Goal: Task Accomplishment & Management: Manage account settings

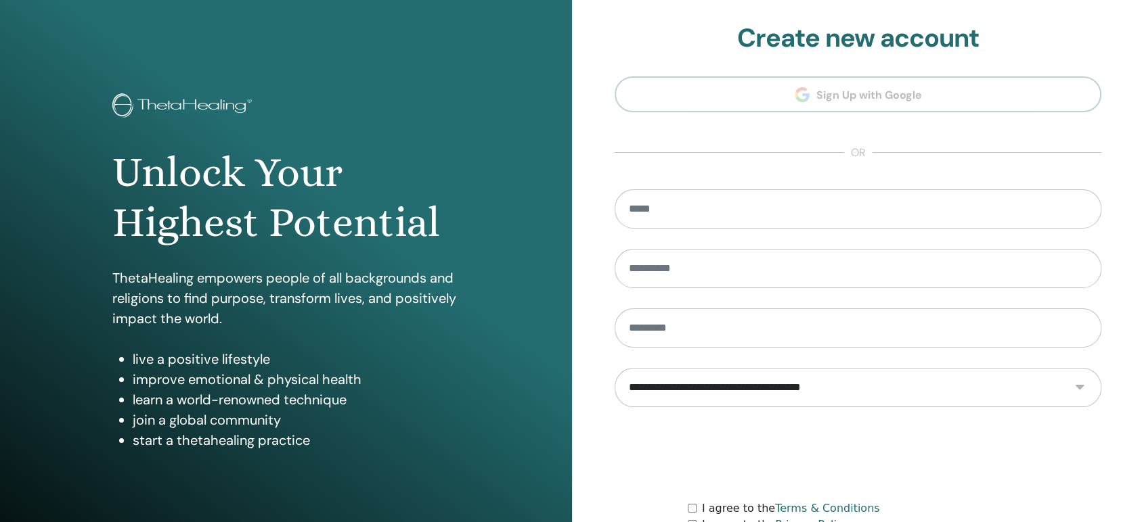
scroll to position [127, 0]
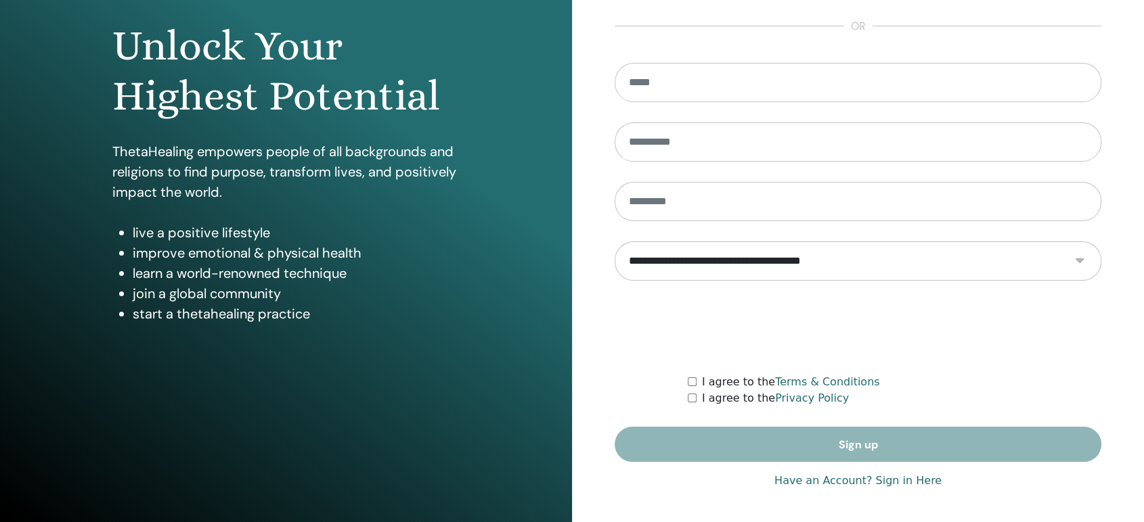
type input "**********"
click at [892, 476] on link "Have an Account? Sign in Here" at bounding box center [857, 481] width 167 height 16
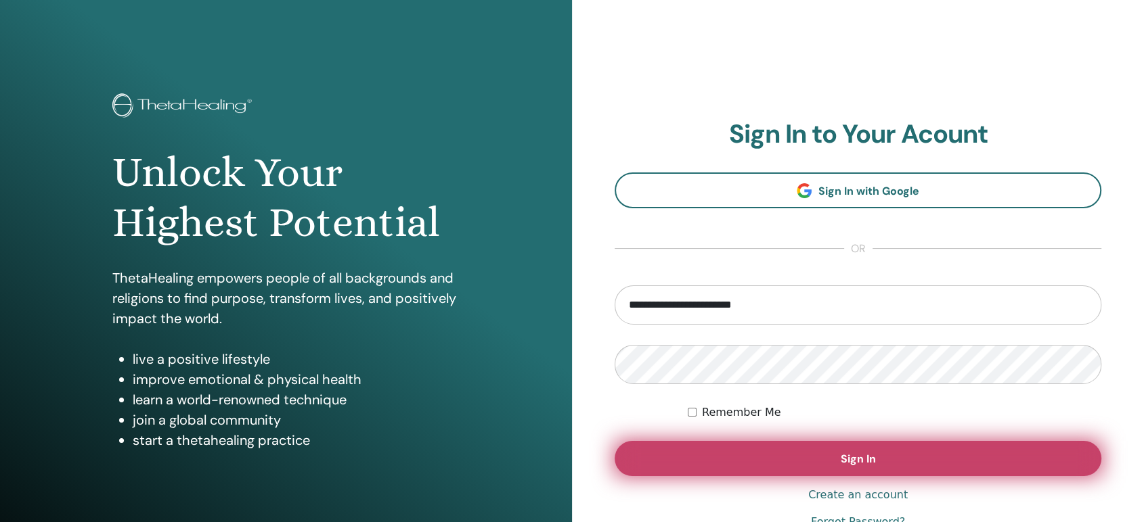
click at [818, 467] on button "Sign In" at bounding box center [857, 458] width 487 height 35
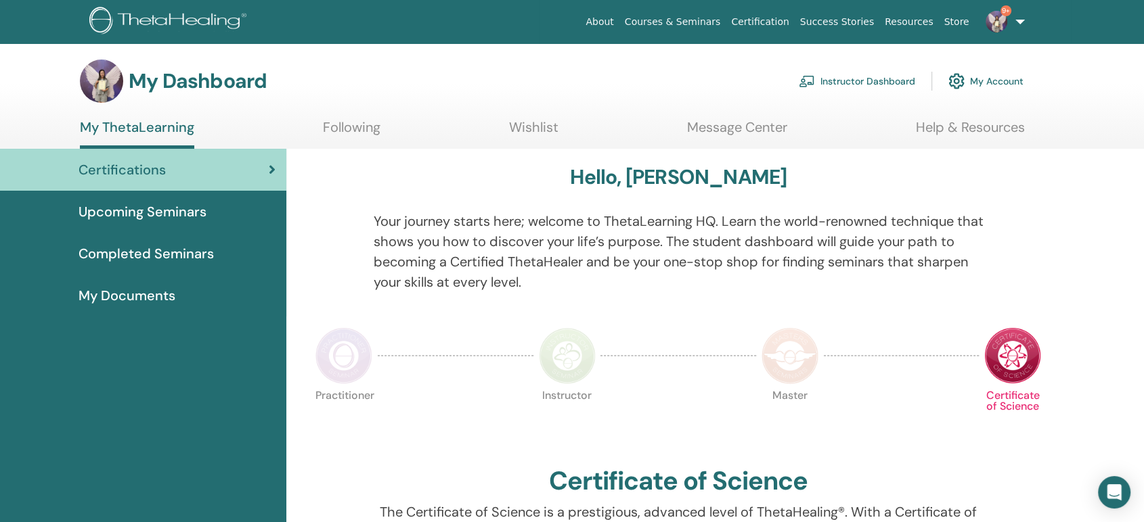
click at [874, 88] on link "Instructor Dashboard" at bounding box center [857, 81] width 116 height 30
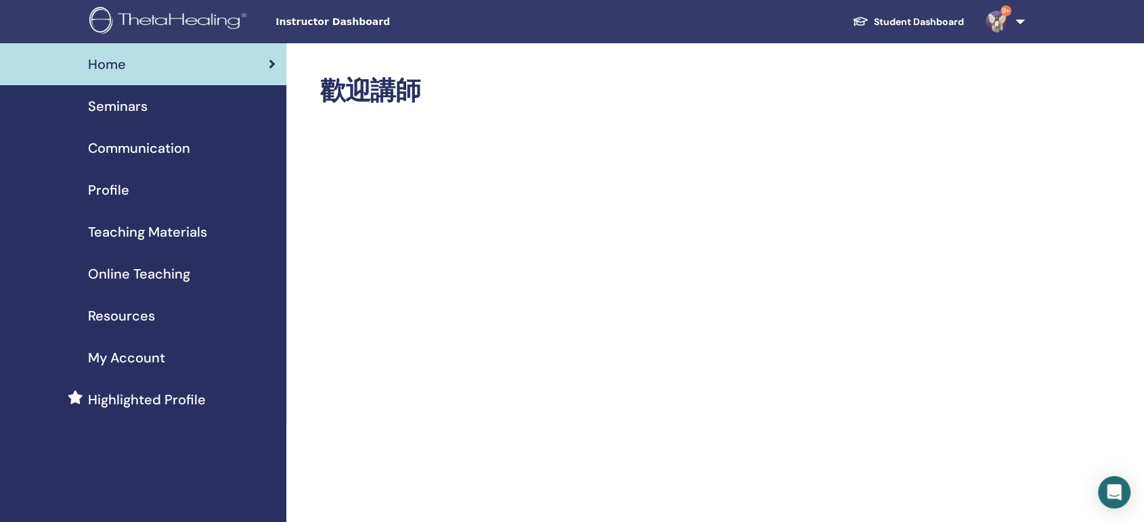
click at [120, 118] on link "Seminars" at bounding box center [143, 106] width 286 height 42
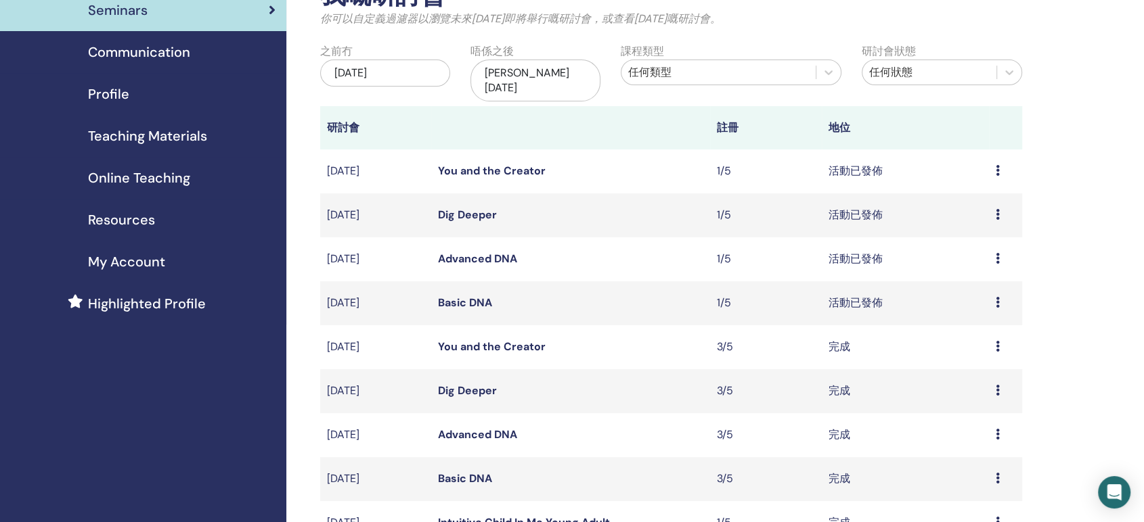
scroll to position [150, 0]
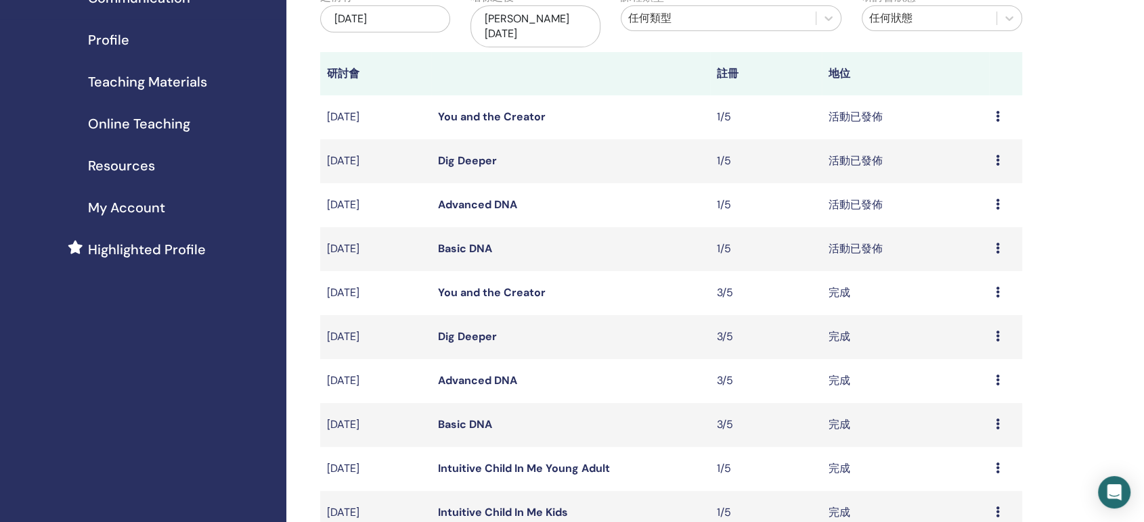
click at [476, 110] on link "You and the Creator" at bounding box center [492, 117] width 108 height 14
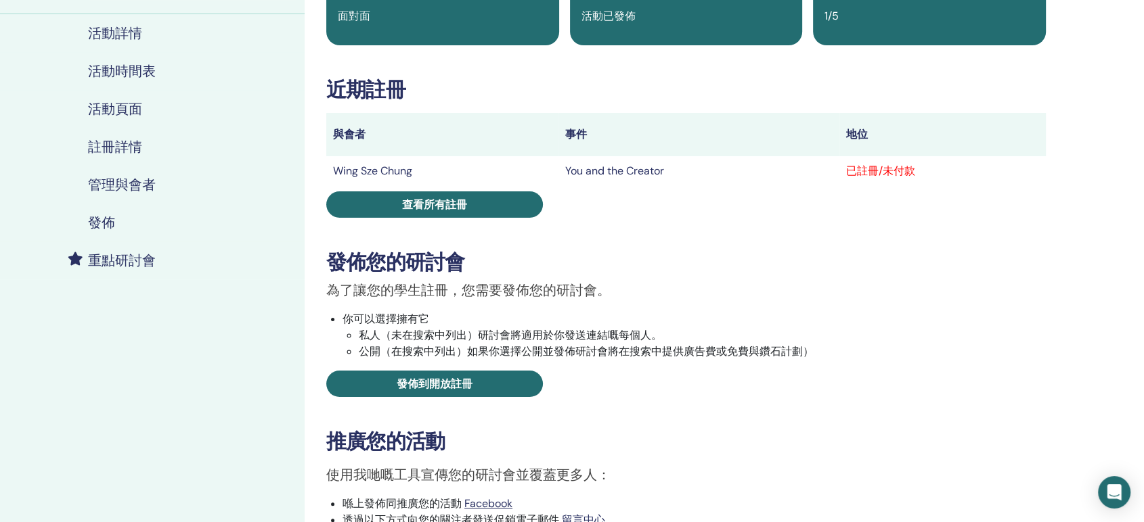
scroll to position [150, 0]
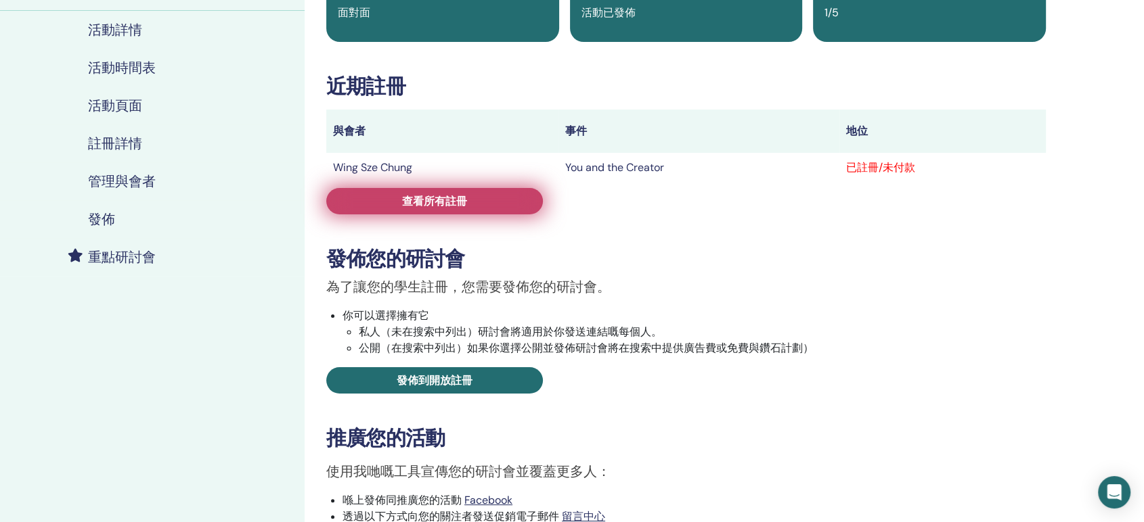
click at [486, 208] on link "查看所有註冊" at bounding box center [434, 201] width 217 height 26
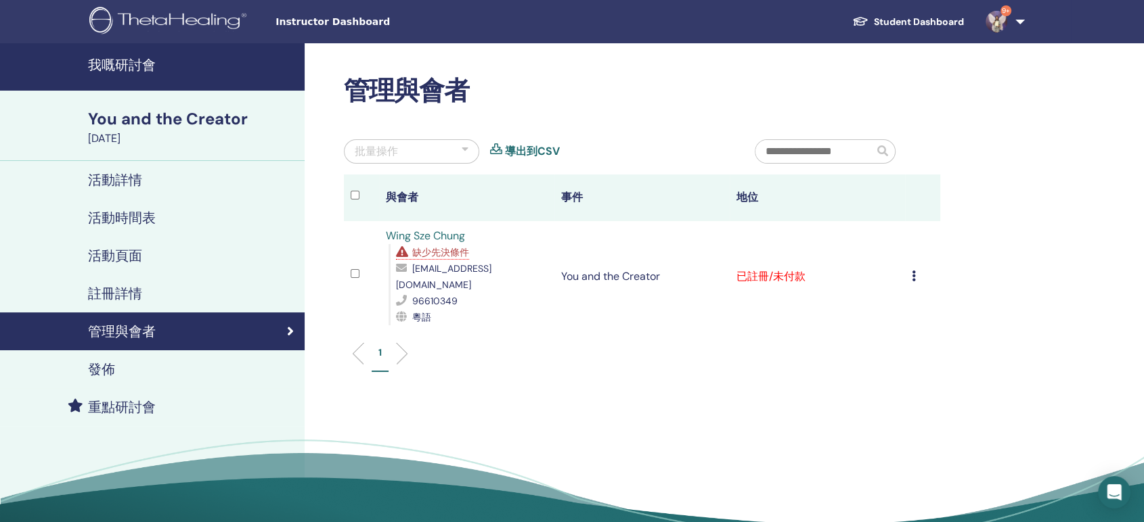
click at [131, 64] on h4 "我嘅研討會" at bounding box center [192, 65] width 208 height 16
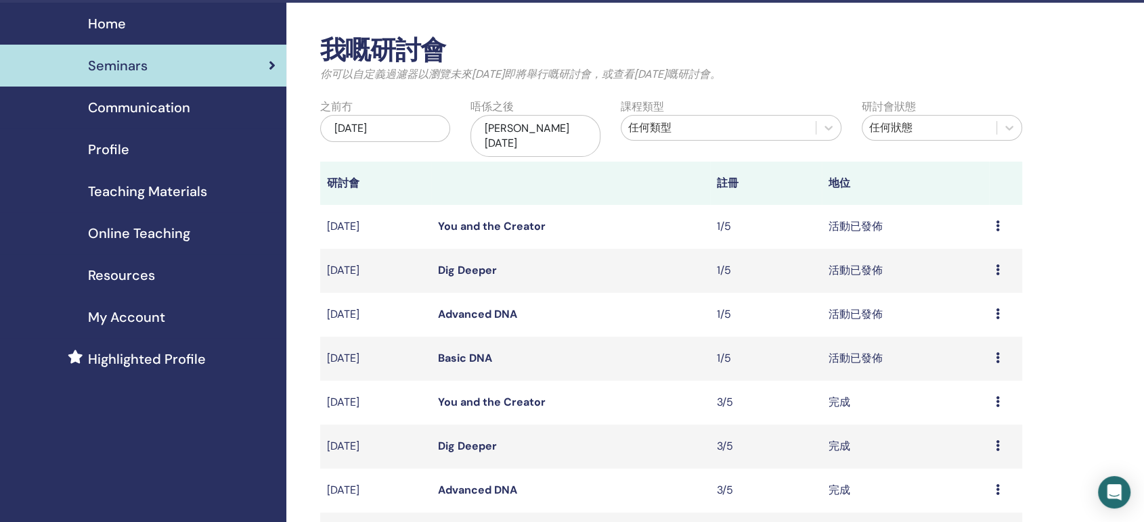
scroll to position [150, 0]
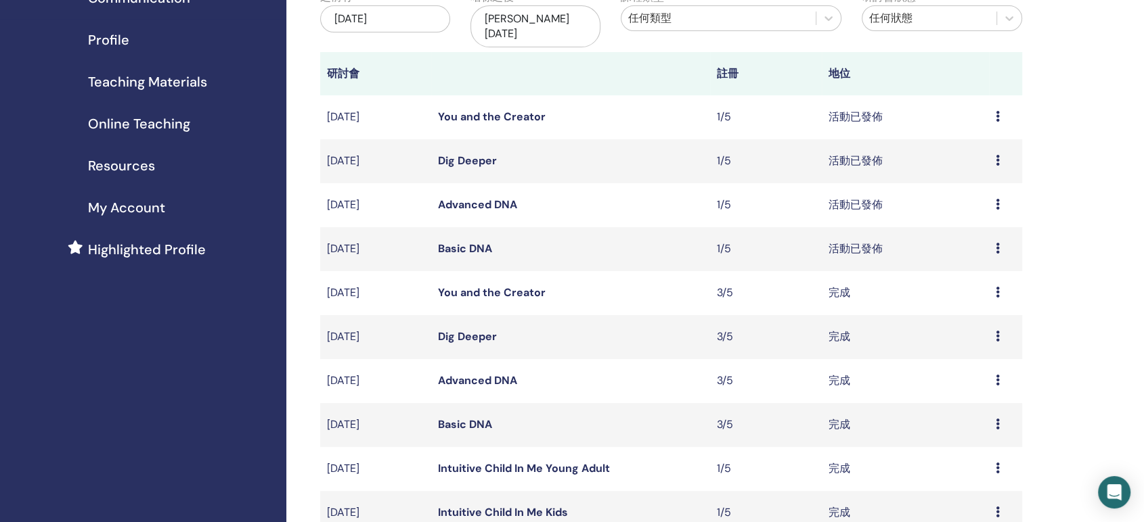
click at [478, 242] on link "Basic DNA" at bounding box center [465, 249] width 54 height 14
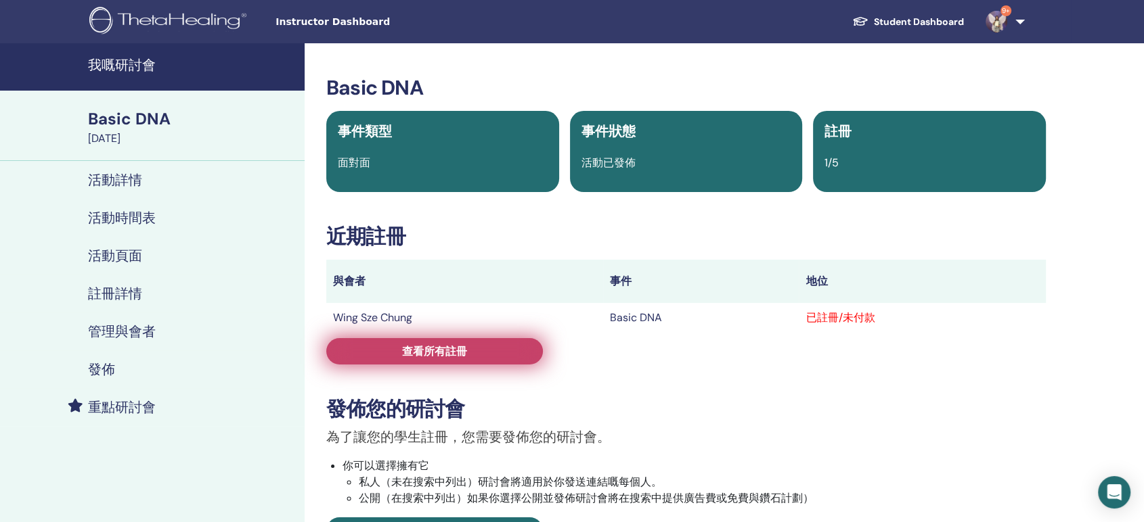
click at [537, 351] on link "查看所有註冊" at bounding box center [434, 351] width 217 height 26
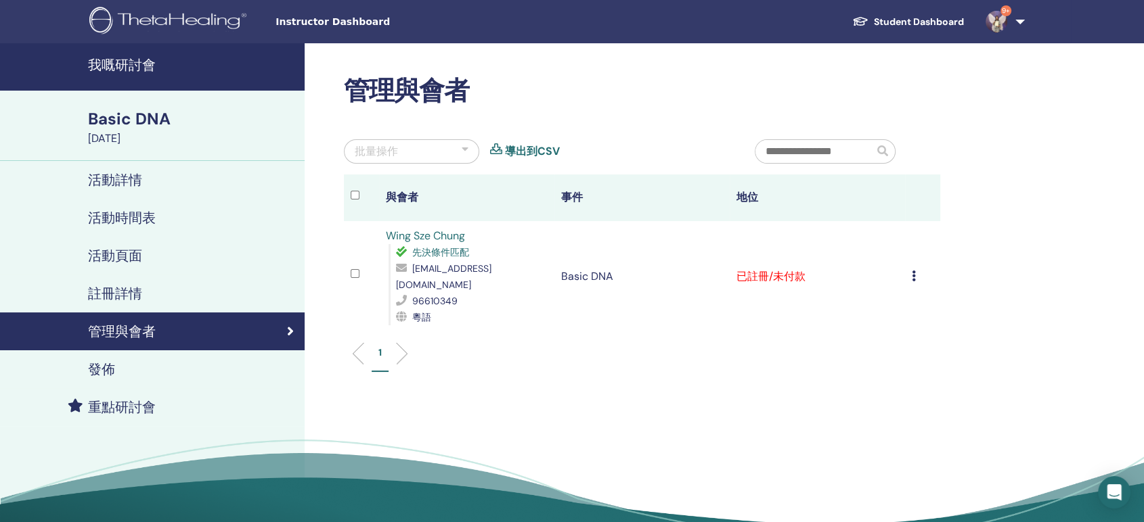
click at [910, 269] on td "取消註冊 唔自動認證 標記為已付款 標記為未付款 標記為缺席 完成並認證 下載證書" at bounding box center [922, 276] width 35 height 111
click at [914, 271] on icon at bounding box center [914, 276] width 4 height 11
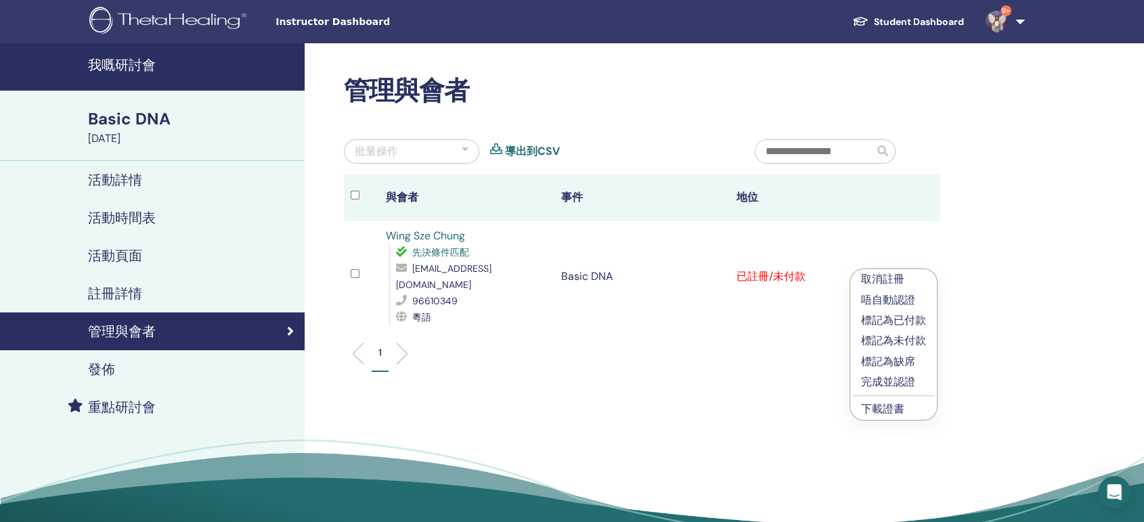
click at [881, 405] on link "下載證書" at bounding box center [882, 409] width 43 height 14
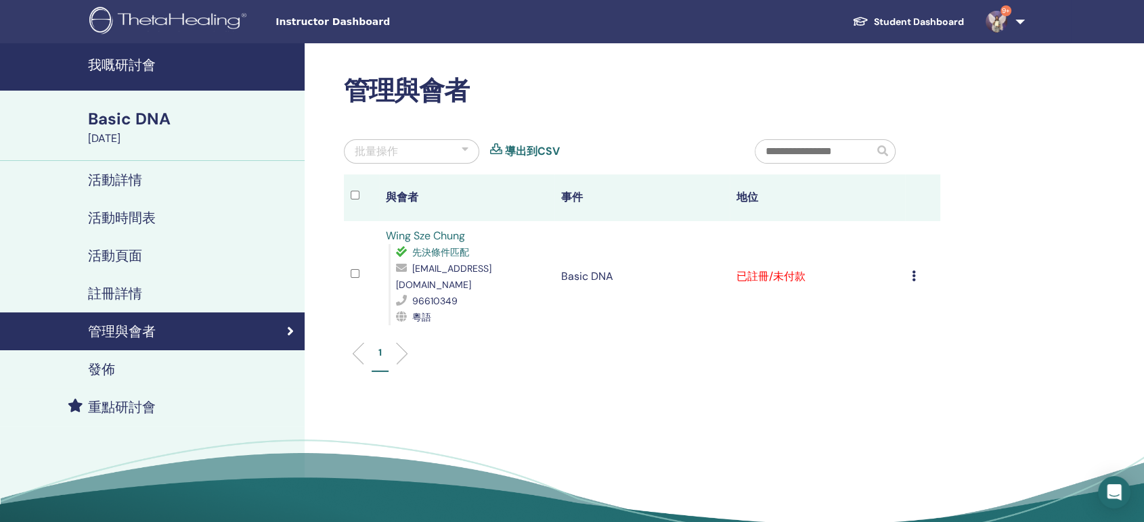
click at [914, 273] on div "取消註冊 唔自動認證 標記為已付款 標記為未付款 標記為缺席 完成並認證 下載證書" at bounding box center [923, 277] width 22 height 16
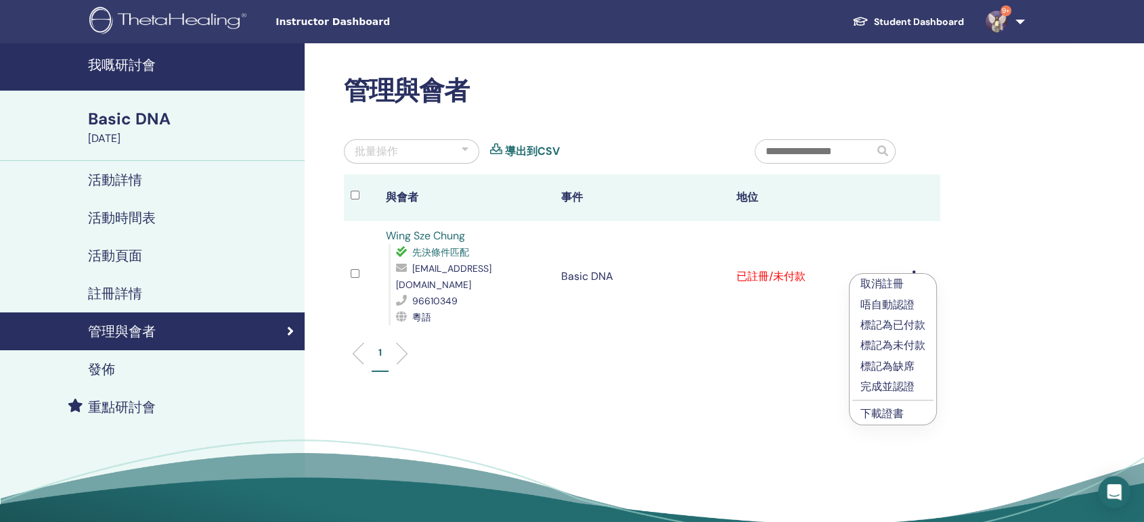
click at [985, 332] on div "管理與會者 批量操作 導出到CSV 與會者 事件 地位 Wing Sze Chung 先決條件匹配 pfeiffer55@hotmail.com 966103…" at bounding box center [686, 309] width 763 height 532
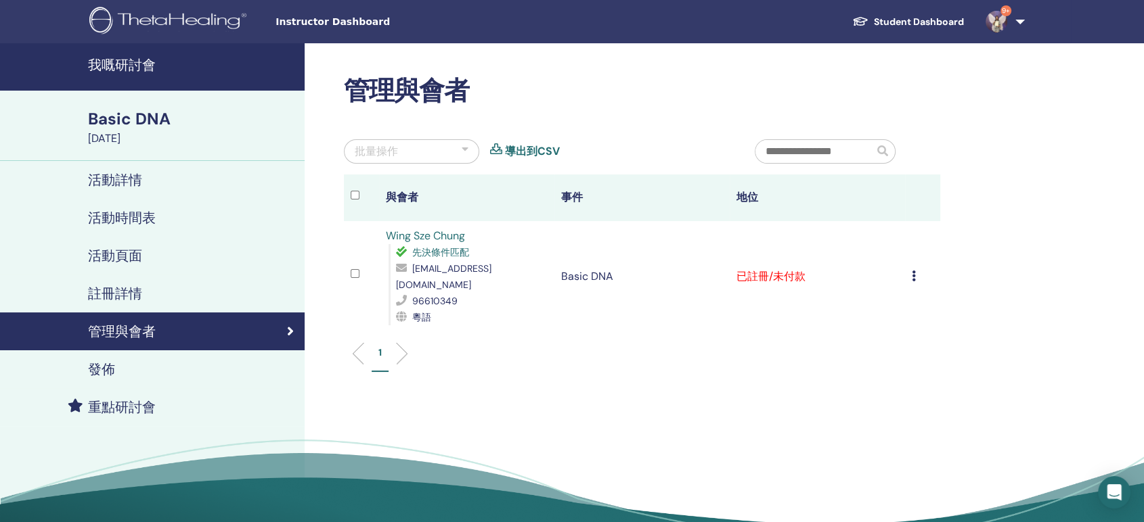
click at [125, 68] on h4 "我嘅研討會" at bounding box center [192, 65] width 208 height 16
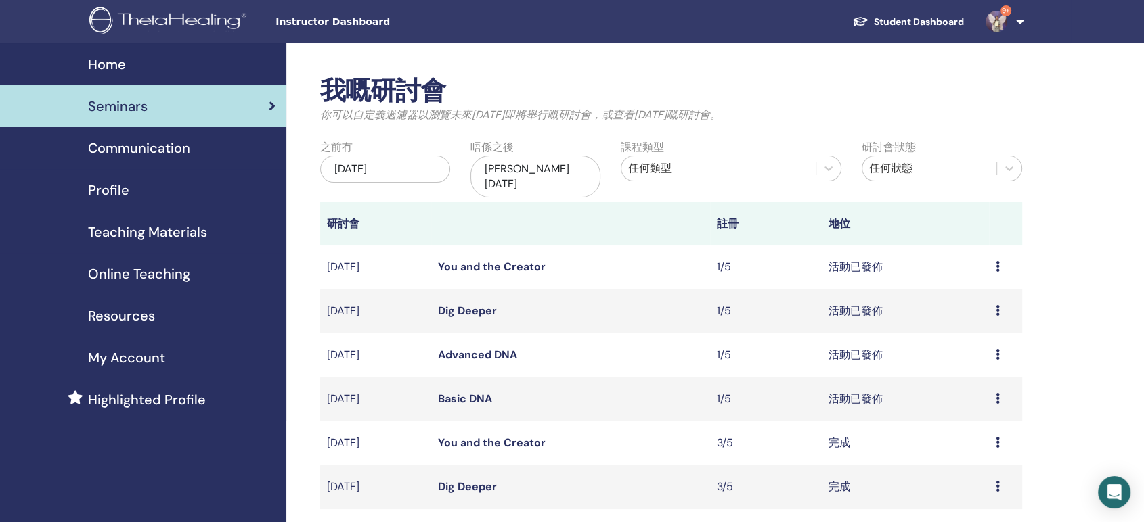
click at [493, 348] on link "Advanced DNA" at bounding box center [477, 355] width 79 height 14
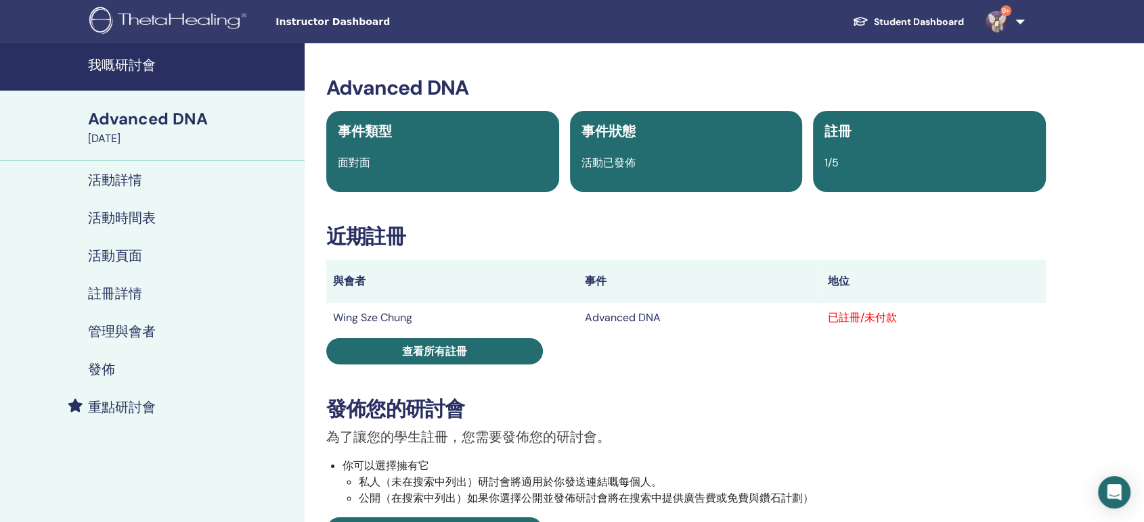
click at [491, 361] on link "查看所有註冊" at bounding box center [434, 351] width 217 height 26
click td "取消註冊 唔自動認證 標記為已付款 標記為未付款 標記為缺席 完成並認證 下載證書"
click icon
click link "下載證書"
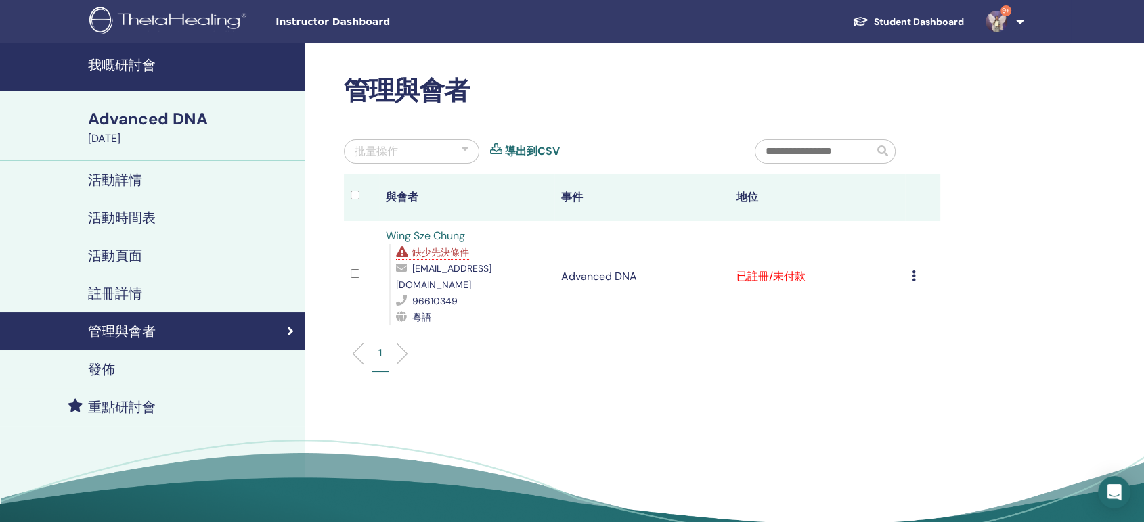
click at [141, 66] on h4 "我嘅研討會" at bounding box center [192, 65] width 208 height 16
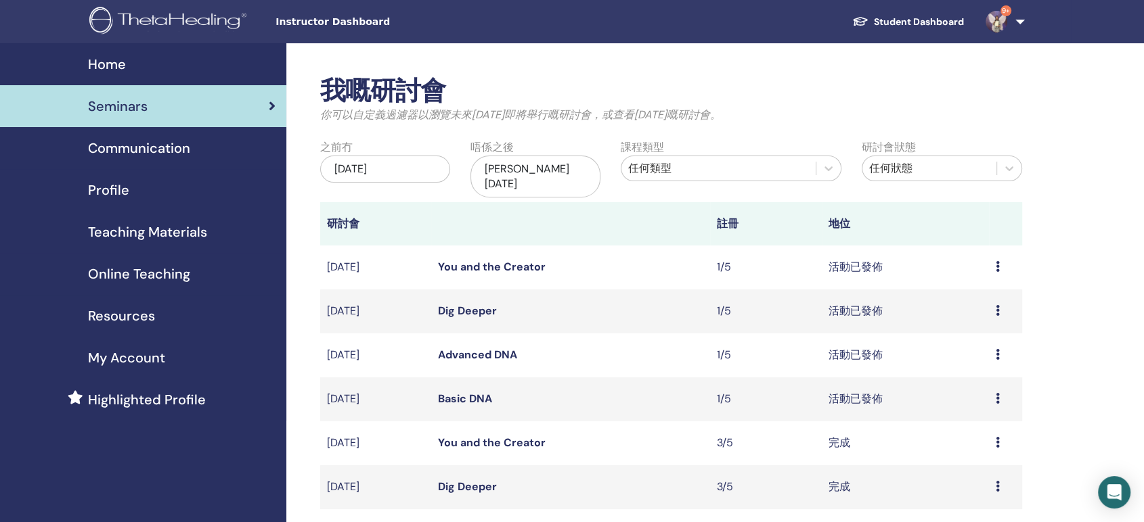
click at [476, 304] on link "Dig Deeper" at bounding box center [467, 311] width 59 height 14
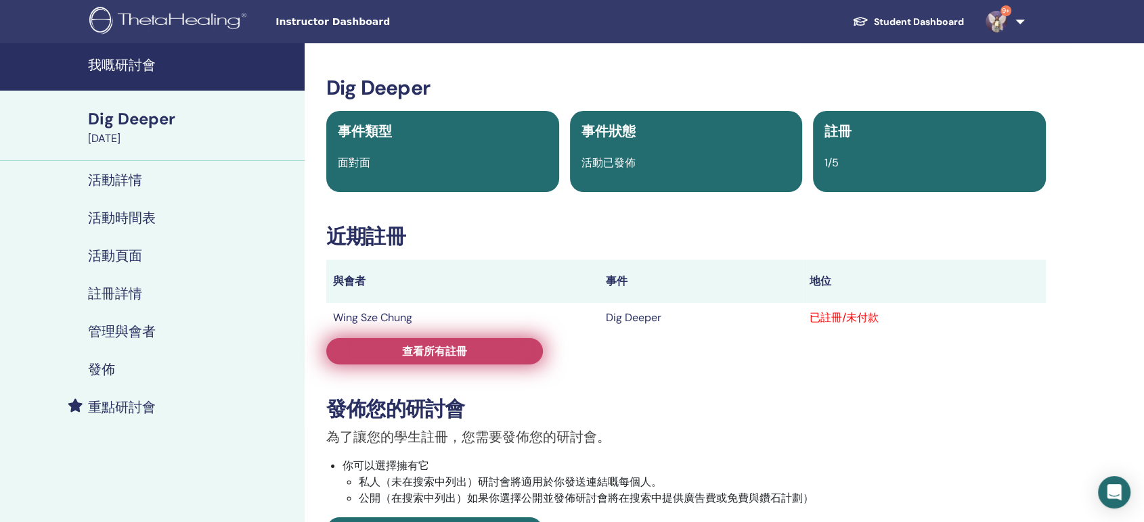
click at [501, 361] on link "查看所有註冊" at bounding box center [434, 351] width 217 height 26
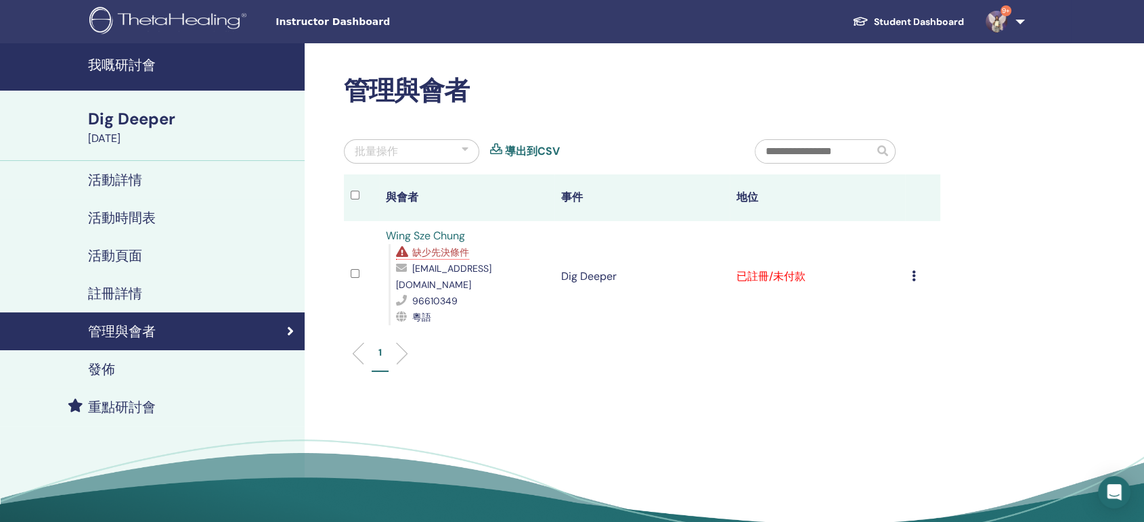
click at [914, 271] on icon at bounding box center [914, 276] width 4 height 11
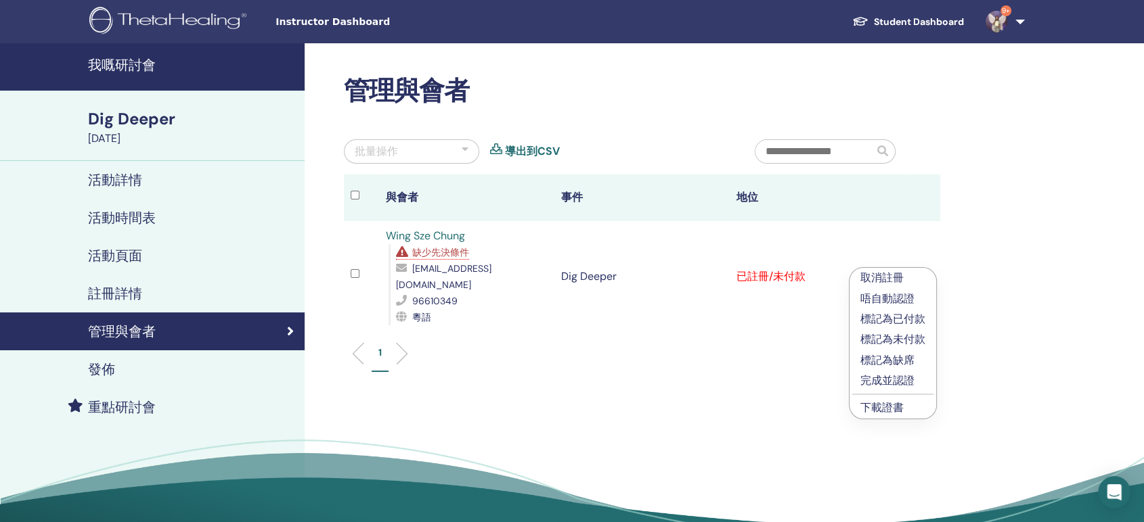
click at [878, 408] on link "下載證書" at bounding box center [881, 408] width 43 height 14
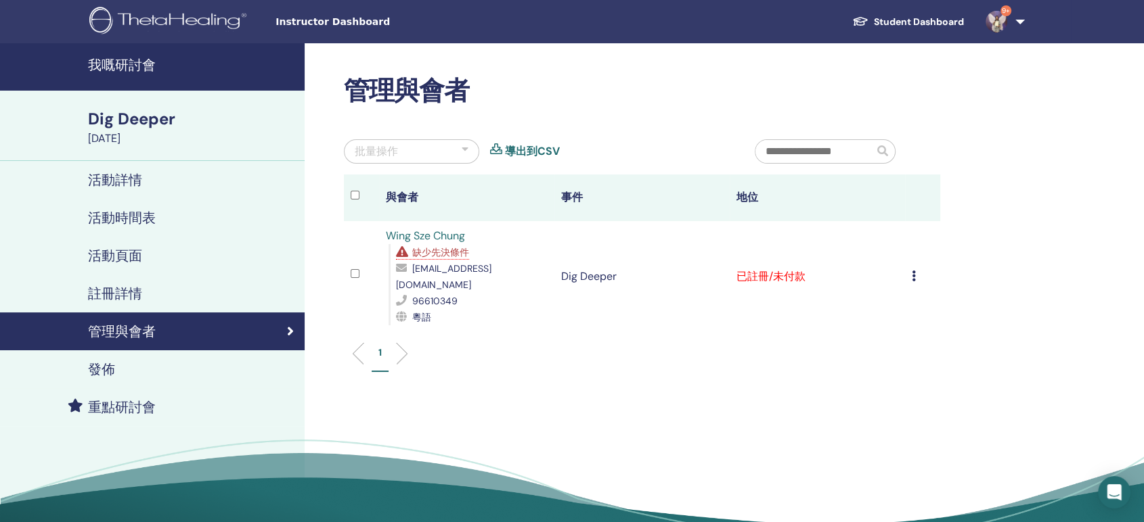
click at [134, 64] on h4 "我嘅研討會" at bounding box center [192, 65] width 208 height 16
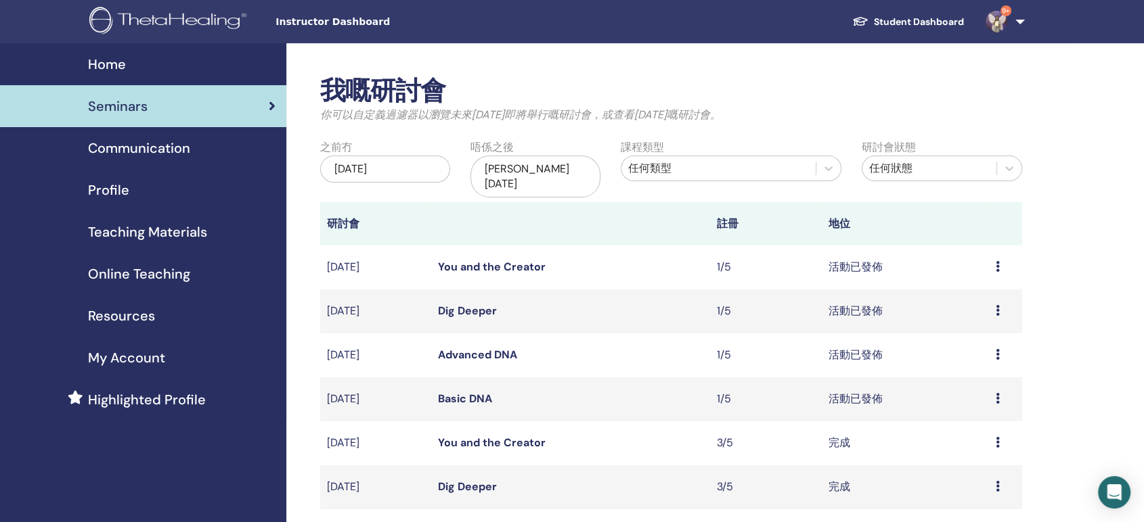
click at [465, 260] on link "You and the Creator" at bounding box center [492, 267] width 108 height 14
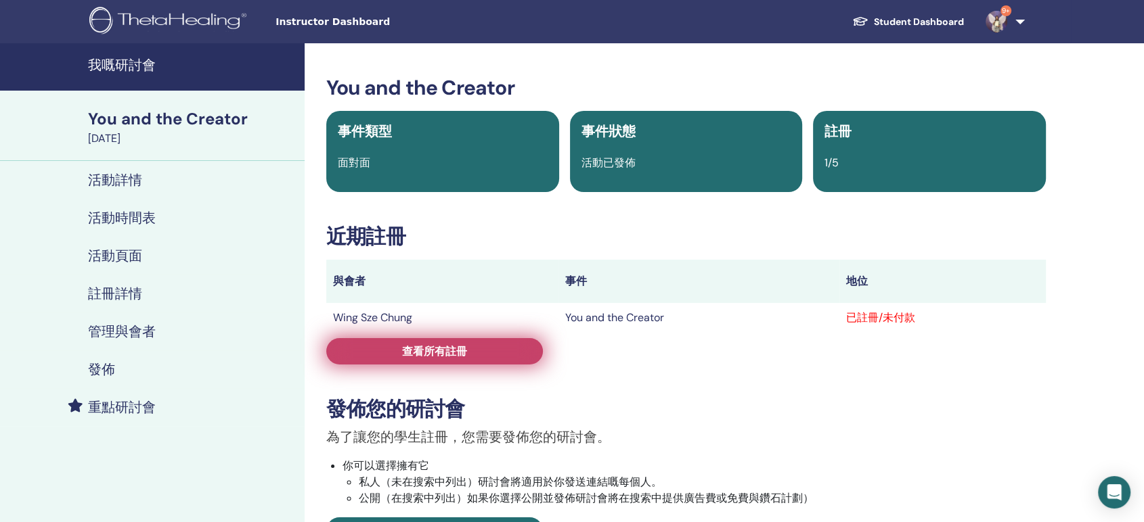
click at [452, 361] on link "查看所有註冊" at bounding box center [434, 351] width 217 height 26
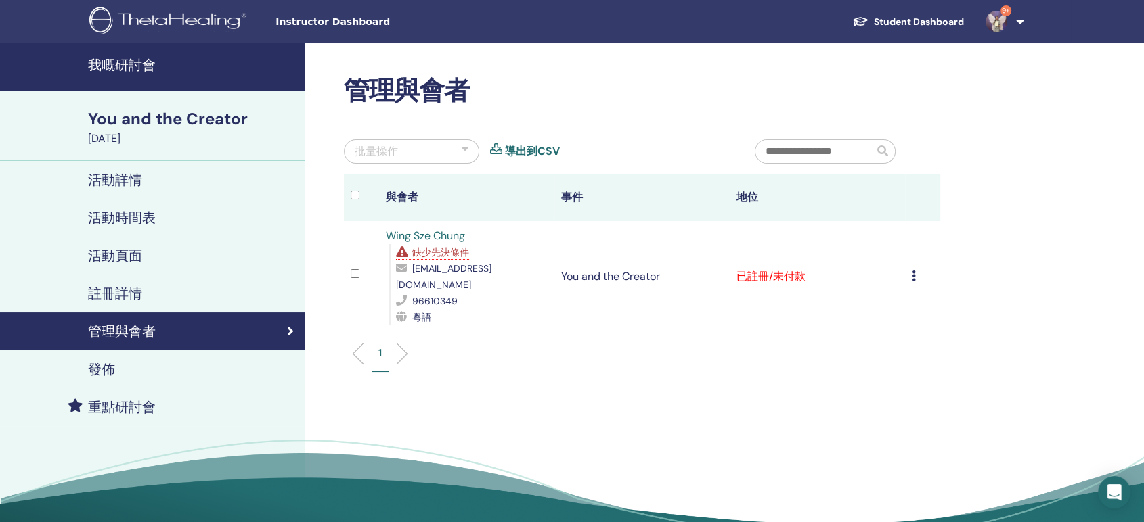
click at [909, 267] on td "取消註冊 唔自動認證 標記為已付款 標記為未付款 標記為缺席 完成並認證 下載證書" at bounding box center [922, 276] width 35 height 111
click at [914, 271] on icon at bounding box center [914, 276] width 4 height 11
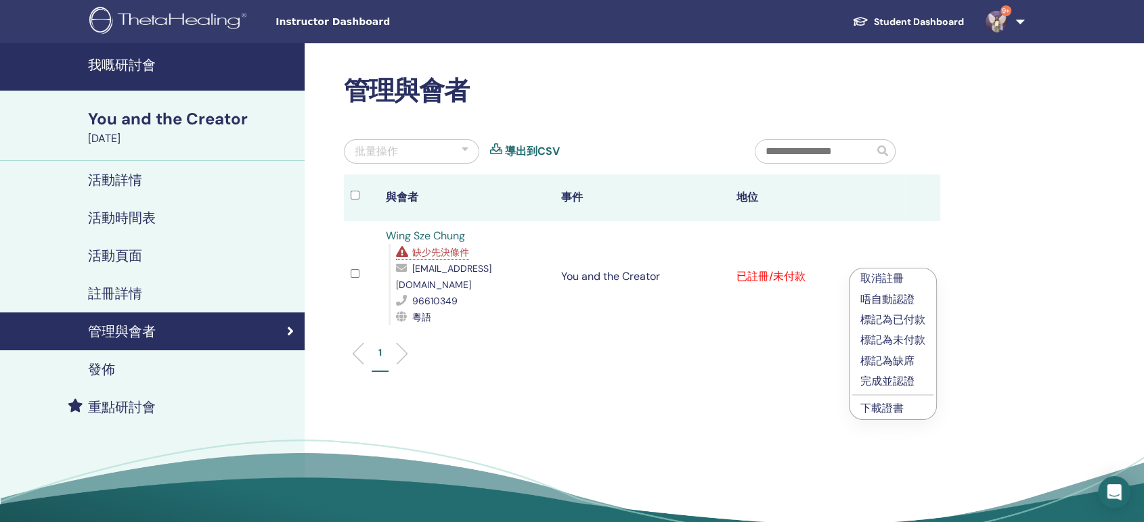
click at [898, 409] on link "下載證書" at bounding box center [881, 408] width 43 height 14
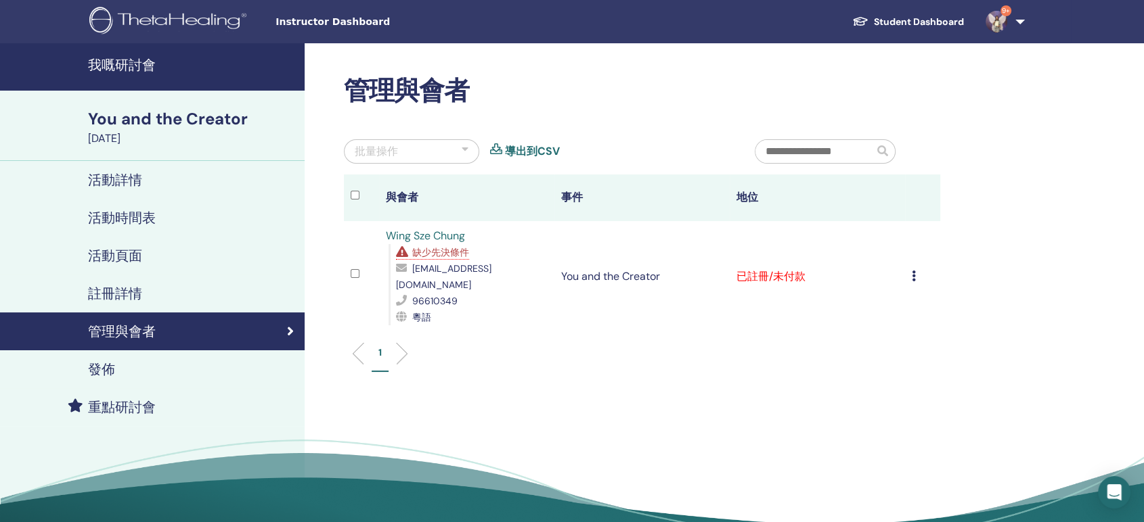
click at [135, 63] on h4 "我嘅研討會" at bounding box center [192, 65] width 208 height 16
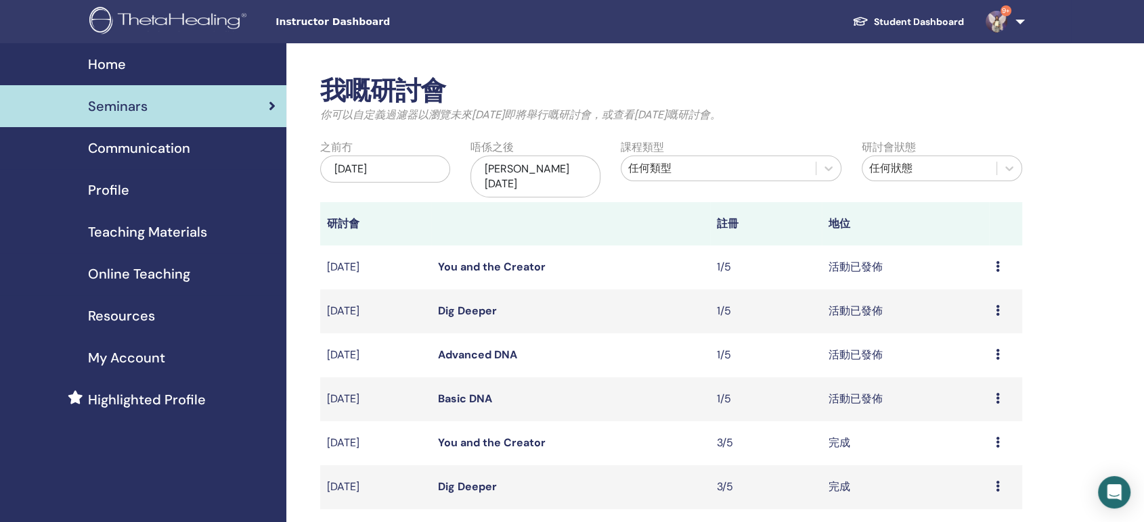
click at [466, 394] on td "Basic DNA" at bounding box center [570, 400] width 279 height 44
click at [475, 392] on link "Basic DNA" at bounding box center [465, 399] width 54 height 14
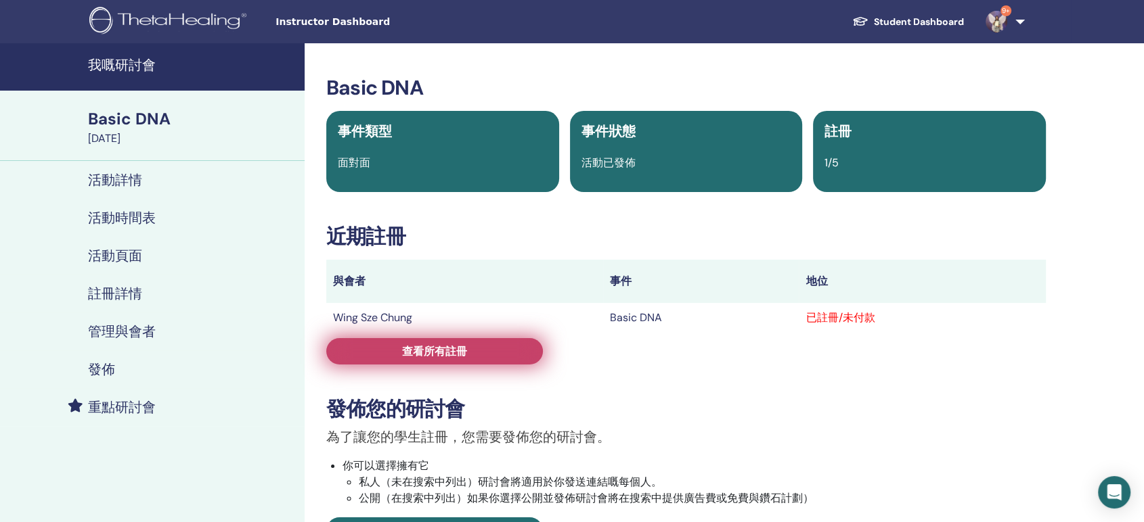
click at [479, 363] on link "查看所有註冊" at bounding box center [434, 351] width 217 height 26
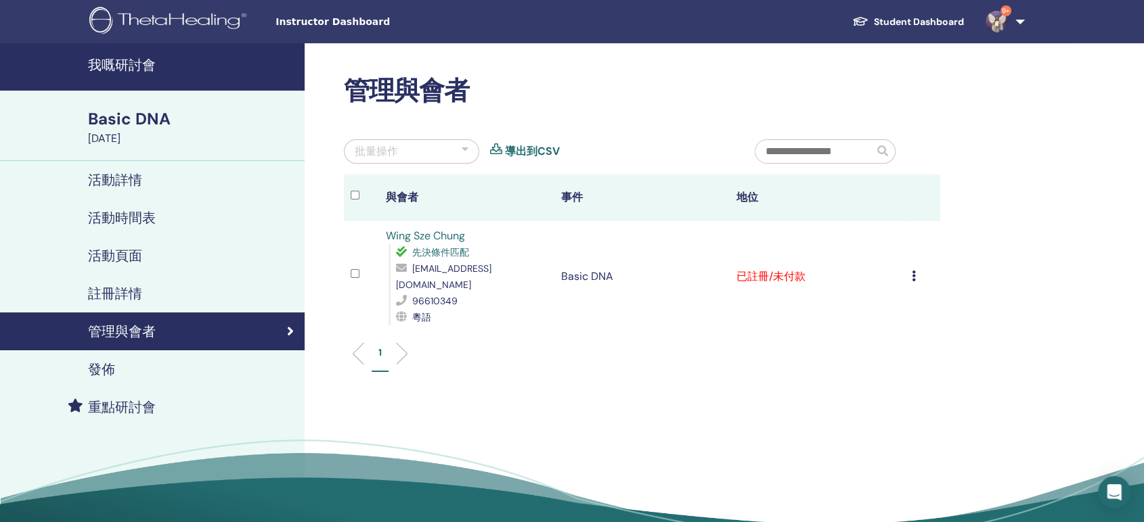
click at [914, 271] on icon at bounding box center [914, 276] width 4 height 11
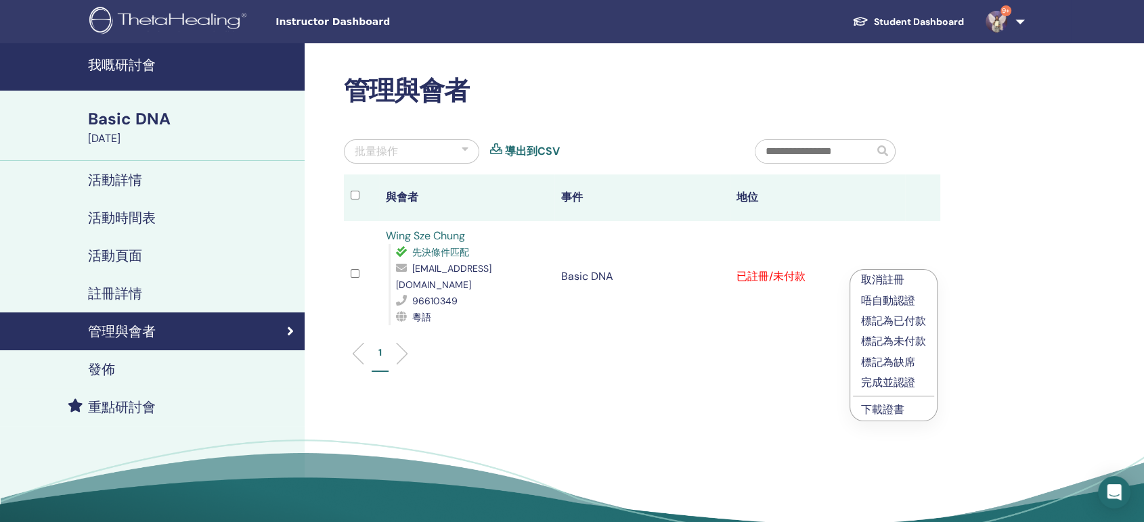
click at [911, 318] on p "標記為已付款" at bounding box center [893, 321] width 65 height 16
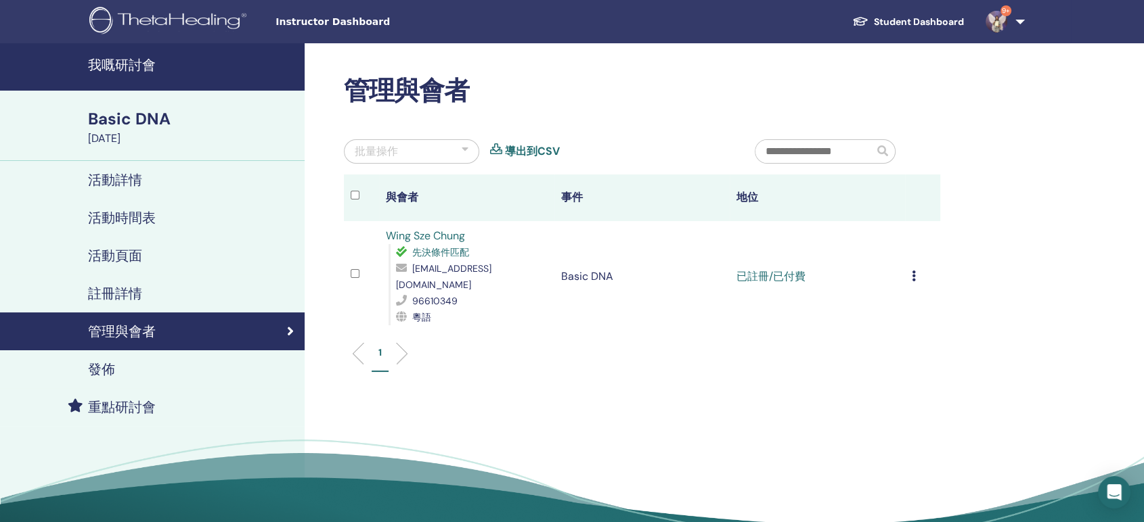
click at [1014, 25] on link "9+" at bounding box center [1002, 21] width 55 height 43
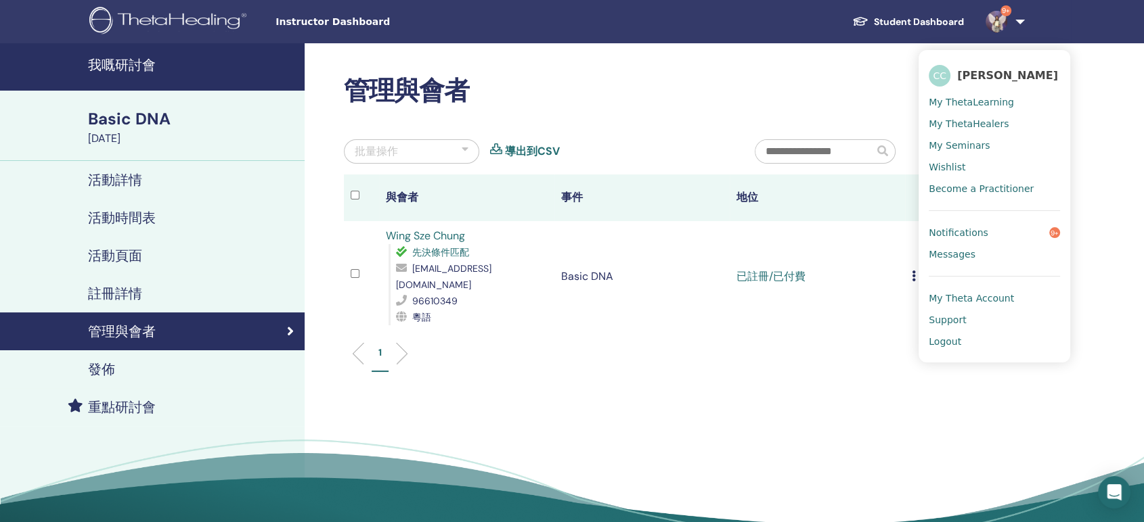
click at [1014, 24] on link "9+" at bounding box center [1002, 21] width 55 height 43
